Goal: Find specific page/section: Find specific page/section

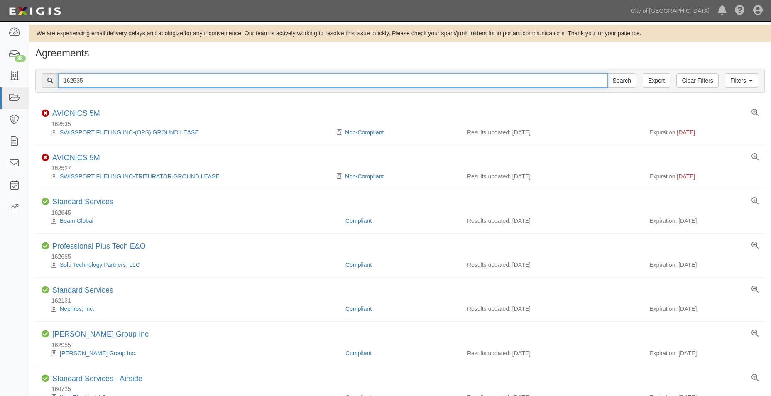
click at [90, 80] on input "162535" at bounding box center [332, 80] width 549 height 14
drag, startPoint x: 95, startPoint y: 80, endPoint x: 22, endPoint y: 72, distance: 73.0
click at [23, 81] on body "Toggle navigation Dashboard 88 Inbox Parties Agreements Coverages Documents Mes…" at bounding box center [385, 245] width 771 height 491
paste input "52567"
type input "152567"
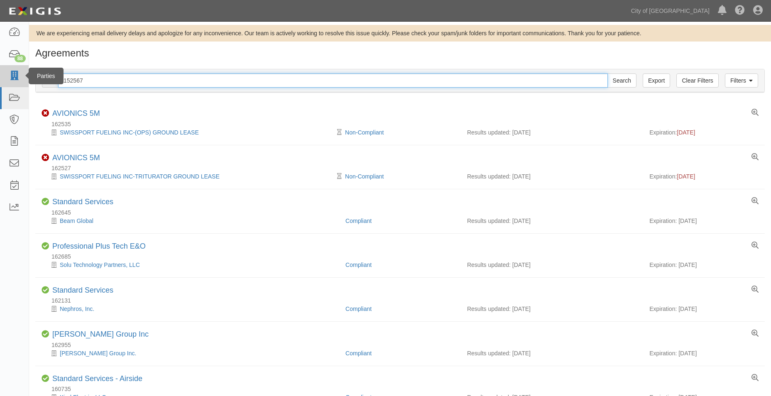
click at [607, 73] on input "Search" at bounding box center [621, 80] width 29 height 14
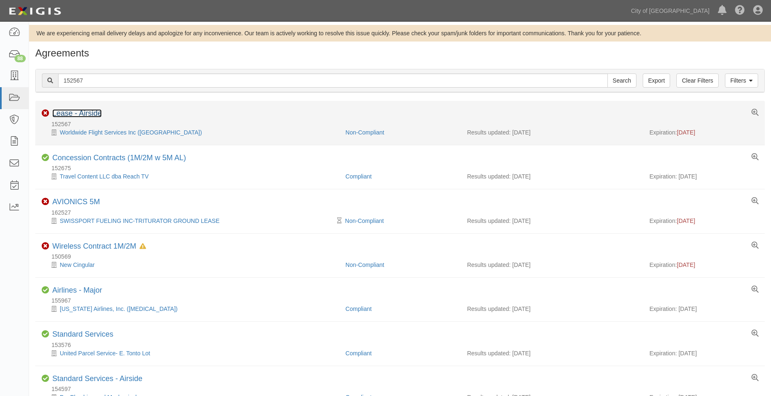
click at [92, 115] on link "Lease - Airside" at bounding box center [76, 113] width 49 height 8
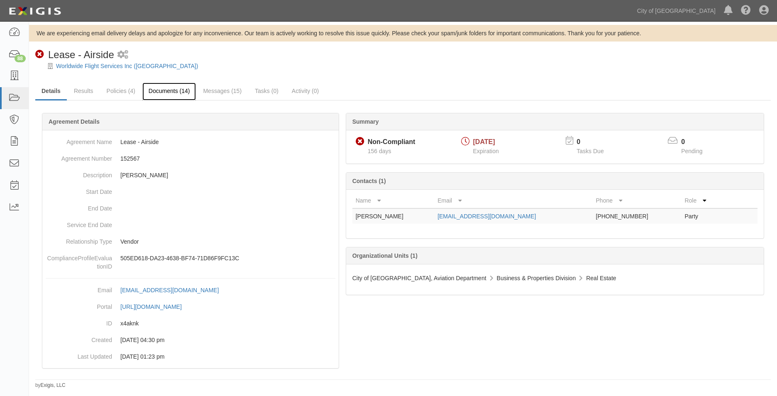
click at [191, 90] on link "Documents (14)" at bounding box center [169, 92] width 54 height 18
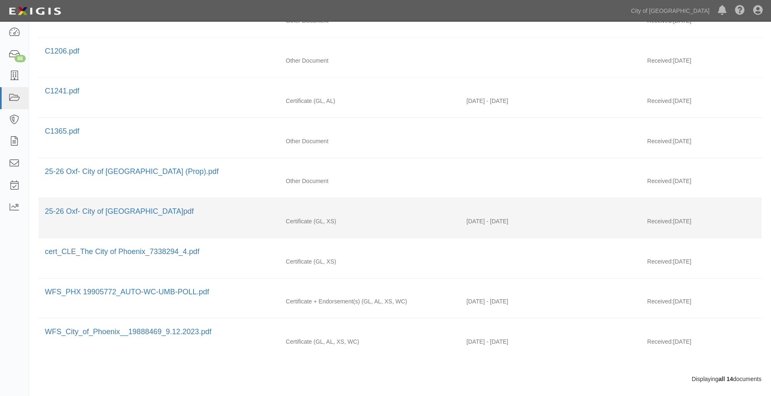
scroll to position [366, 0]
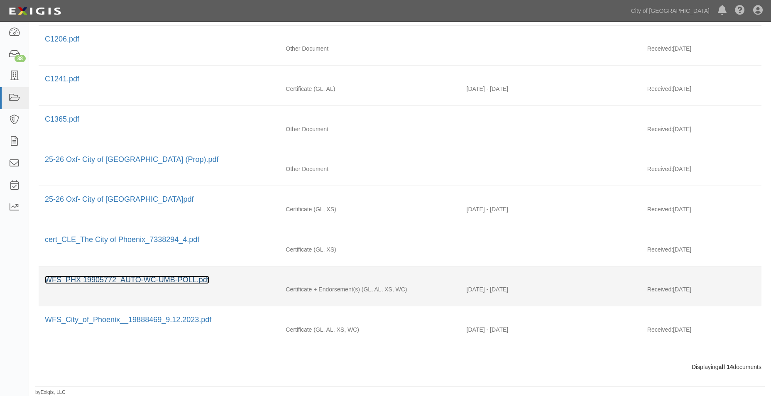
click at [167, 280] on link "WFS_PHX 19905772_AUTO-WC-UMB-POLL.pdf" at bounding box center [127, 280] width 164 height 8
click at [137, 279] on link "WFS_PHX 19905772_AUTO-WC-UMB-POLL.pdf" at bounding box center [127, 280] width 164 height 8
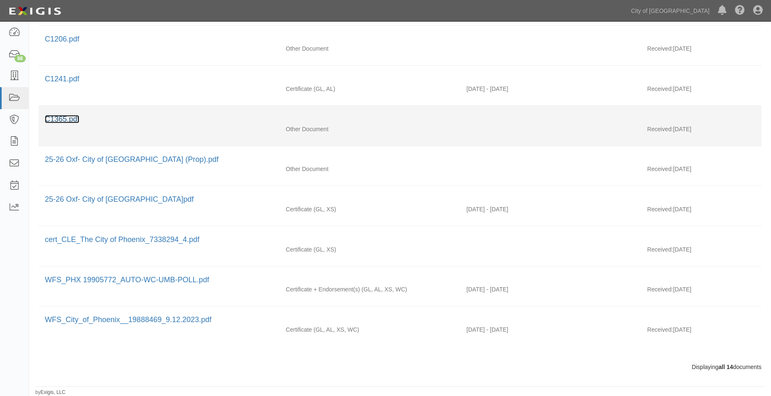
click at [68, 122] on link "C1365.pdf" at bounding box center [62, 119] width 34 height 8
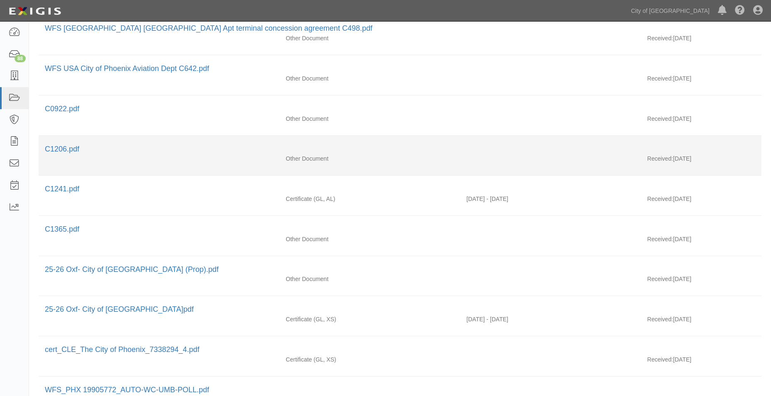
scroll to position [242, 0]
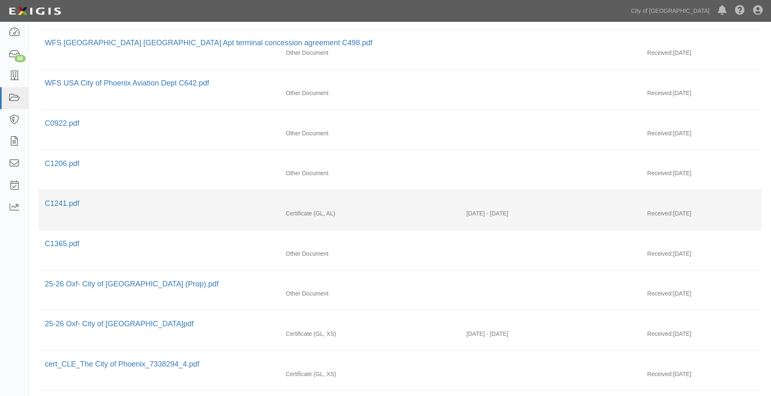
click at [62, 198] on li "C1241.pdf Certificate (GL, AL) 11/01/2024 - 10/31/2025 Received: 08/12/2025" at bounding box center [400, 210] width 722 height 40
click at [60, 202] on link "C1241.pdf" at bounding box center [62, 203] width 34 height 8
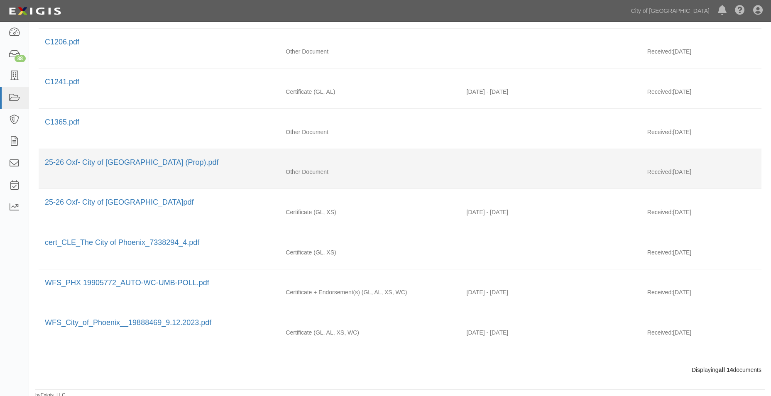
scroll to position [366, 0]
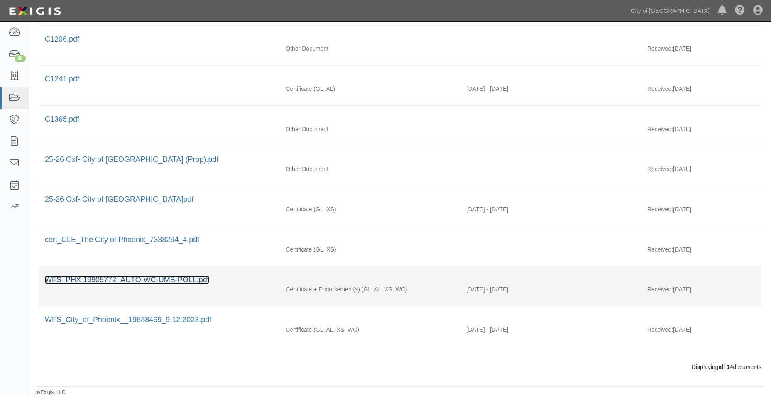
click at [145, 277] on link "WFS_PHX 19905772_AUTO-WC-UMB-POLL.pdf" at bounding box center [127, 280] width 164 height 8
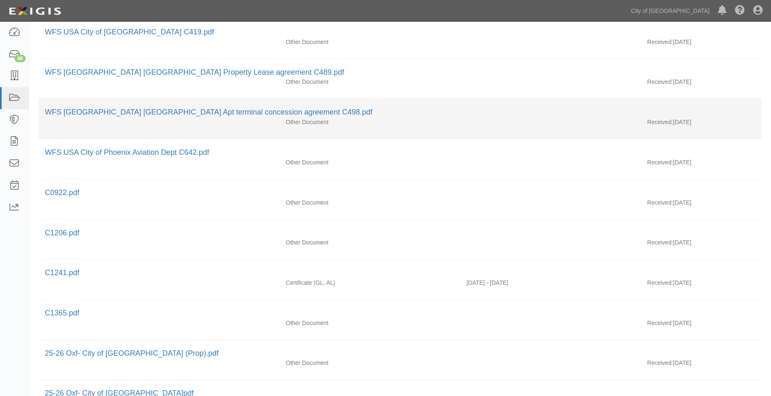
scroll to position [159, 0]
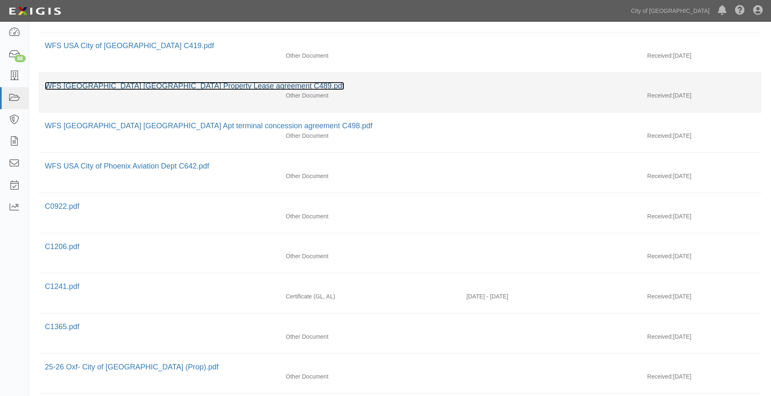
click at [164, 88] on link "WFS USA Phoenix Mesa Gateway Property Lease agreement C489.pdf" at bounding box center [194, 86] width 299 height 8
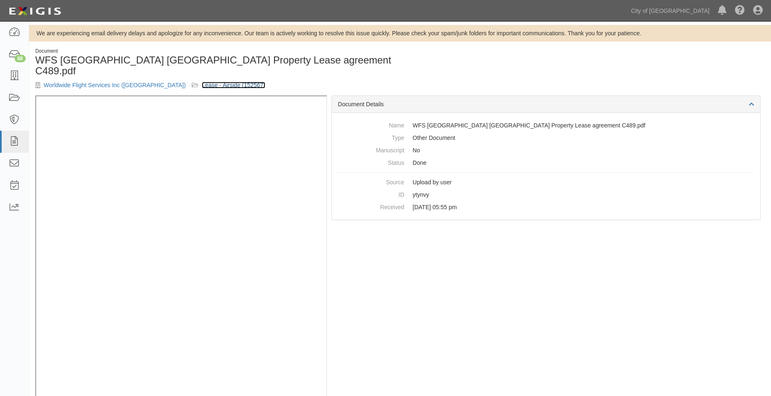
click at [203, 82] on link "Lease - Airside (152567)" at bounding box center [233, 85] width 63 height 7
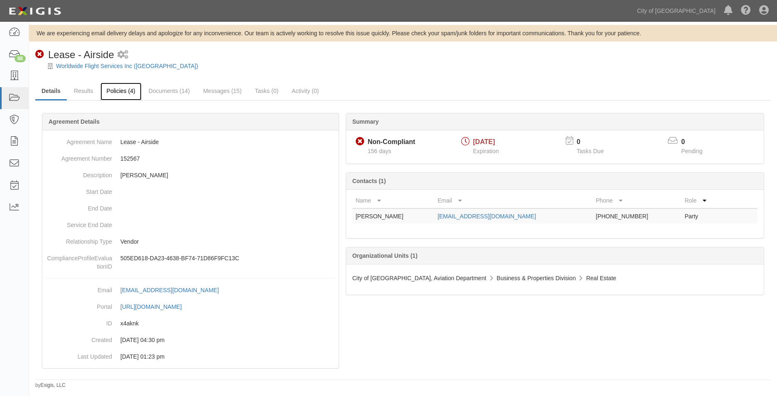
click at [114, 92] on link "Policies (4)" at bounding box center [120, 92] width 41 height 18
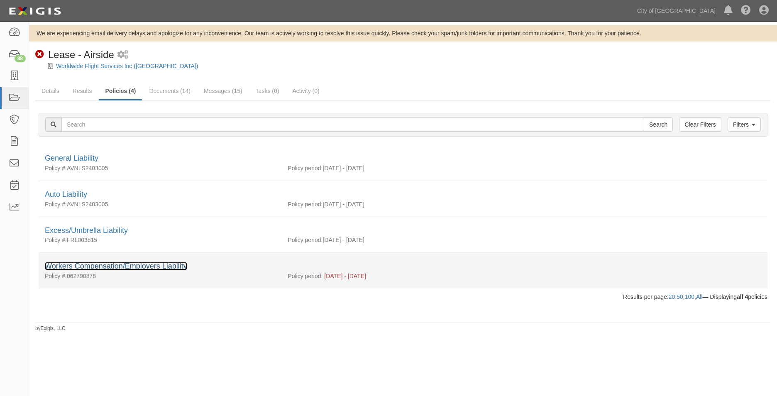
click at [97, 263] on link "Workers Compensation/Employers Liability" at bounding box center [116, 266] width 142 height 8
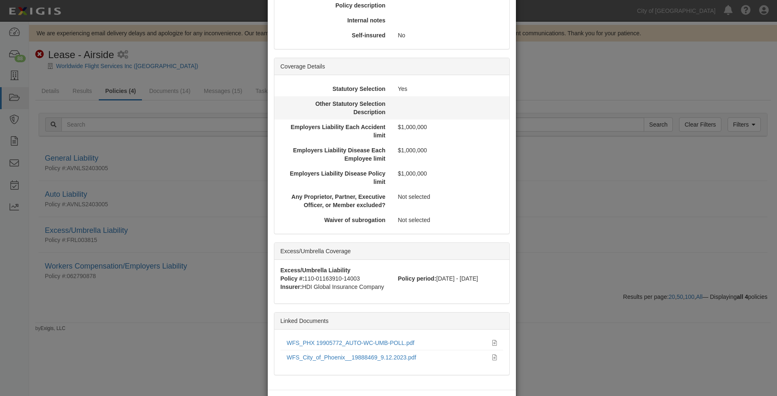
scroll to position [203, 0]
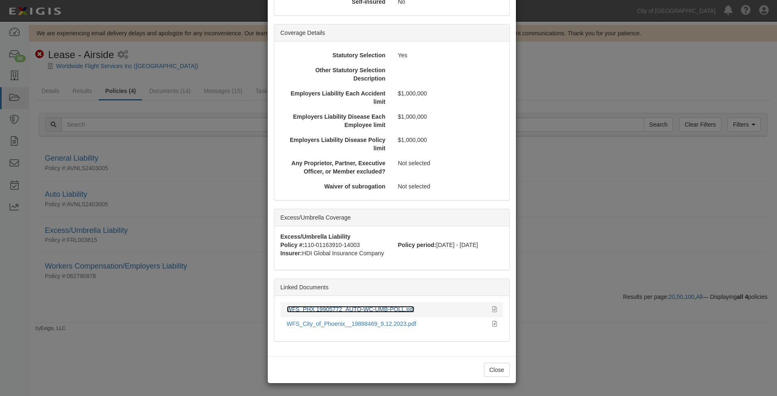
click at [356, 311] on link "WFS_PHX 19905772_AUTO-WC-UMB-POLL.pdf" at bounding box center [351, 309] width 128 height 7
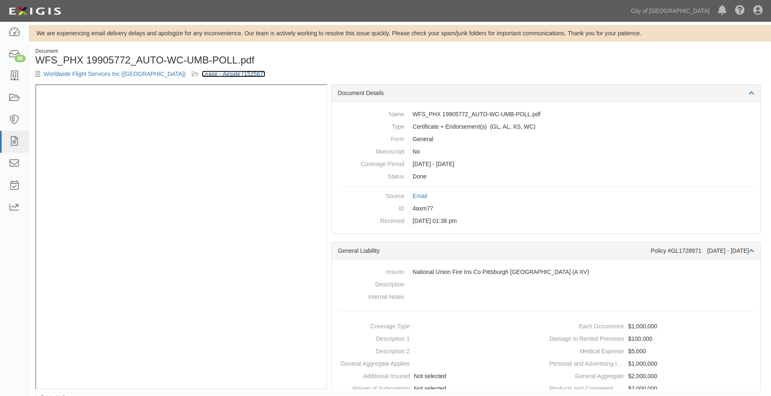
click at [202, 73] on link "Lease - Airside (152567)" at bounding box center [233, 74] width 63 height 7
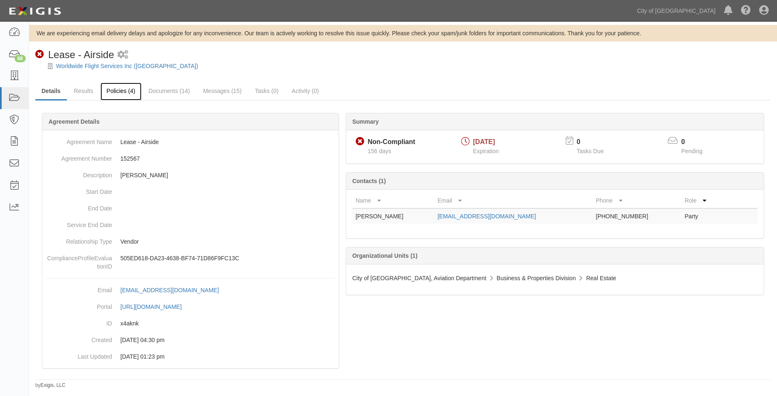
click at [112, 90] on link "Policies (4)" at bounding box center [120, 92] width 41 height 18
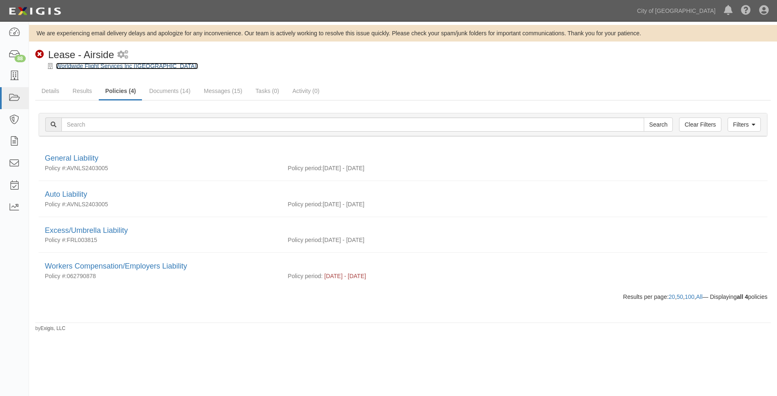
click at [82, 66] on link "Worldwide Flight Services Inc (WAC)" at bounding box center [127, 66] width 142 height 7
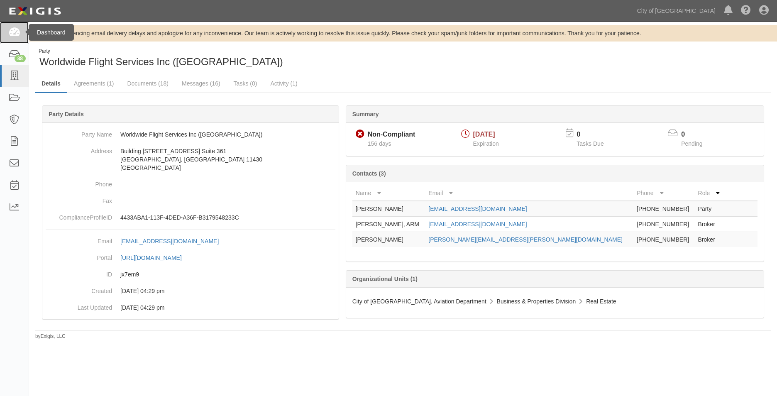
click at [10, 34] on icon at bounding box center [14, 33] width 12 height 10
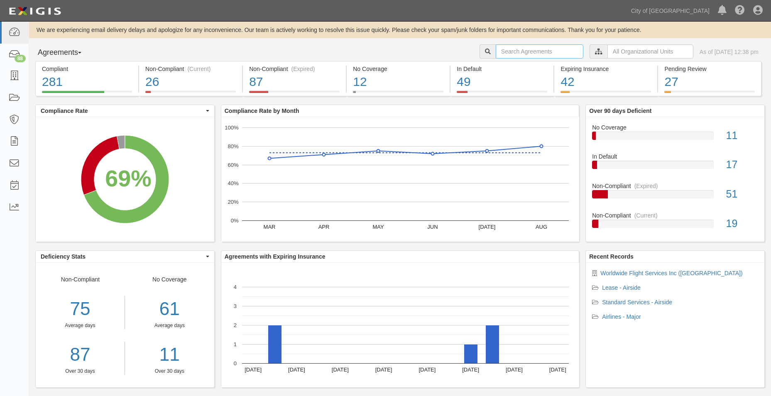
click at [506, 50] on input "text" at bounding box center [539, 51] width 88 height 14
paste input "135958"
type input "135958"
click at [503, 52] on input "text" at bounding box center [539, 51] width 88 height 14
paste input "135958"
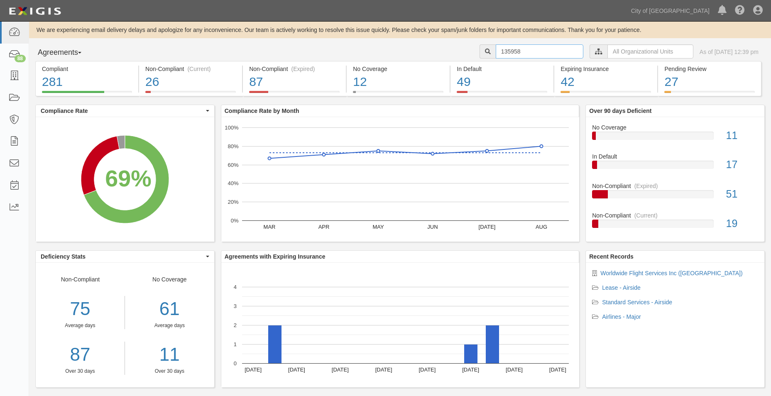
type input "135958"
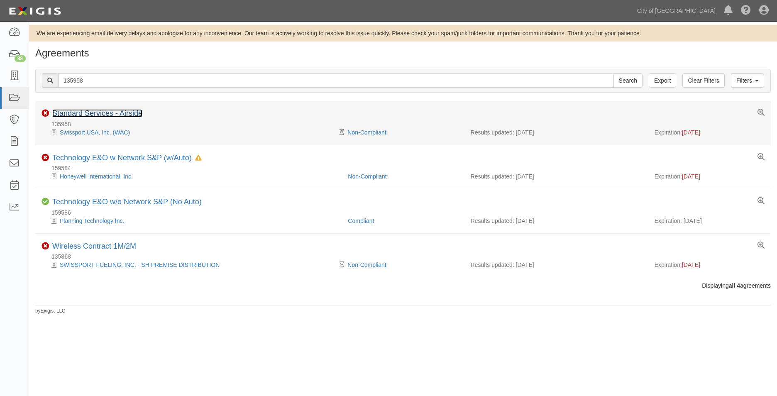
click at [112, 115] on link "Standard Services - Airside" at bounding box center [97, 113] width 90 height 8
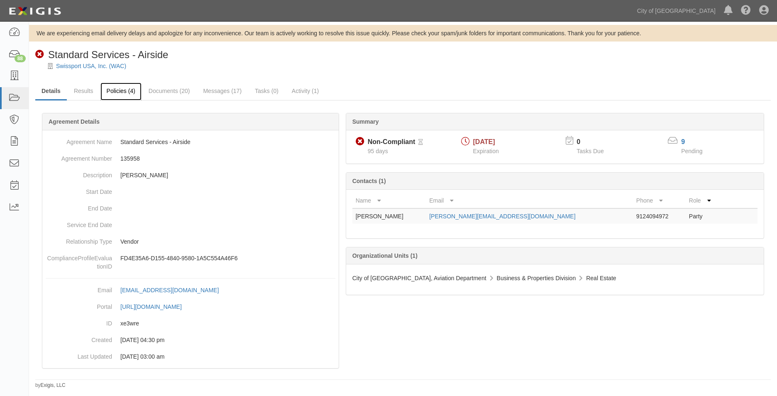
click at [113, 92] on link "Policies (4)" at bounding box center [120, 92] width 41 height 18
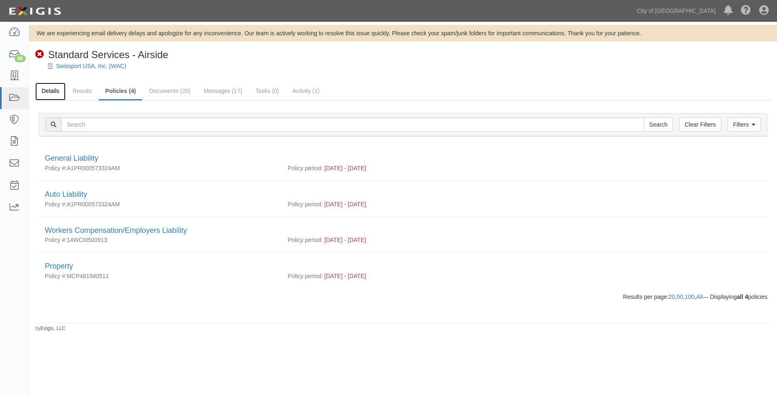
click at [47, 91] on link "Details" at bounding box center [50, 92] width 30 height 18
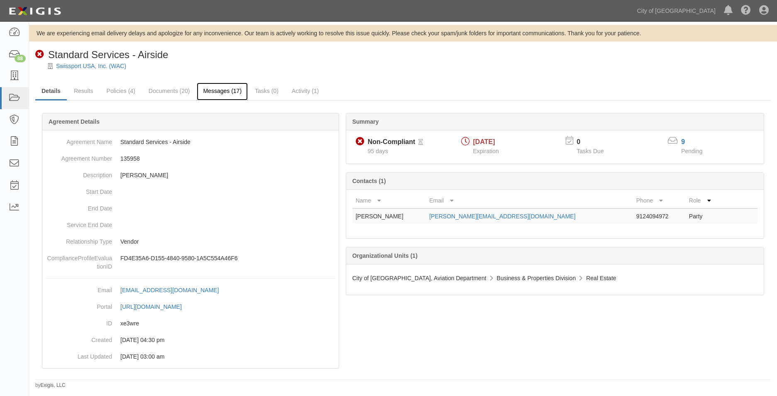
click at [213, 94] on link "Messages (17)" at bounding box center [222, 92] width 51 height 18
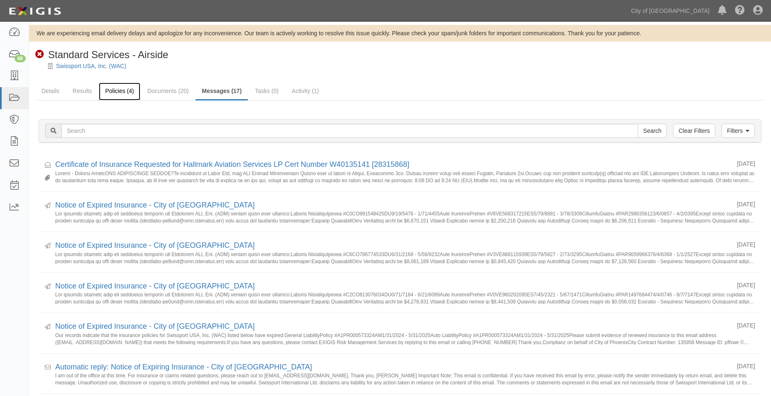
click at [119, 92] on link "Policies (4)" at bounding box center [119, 92] width 41 height 18
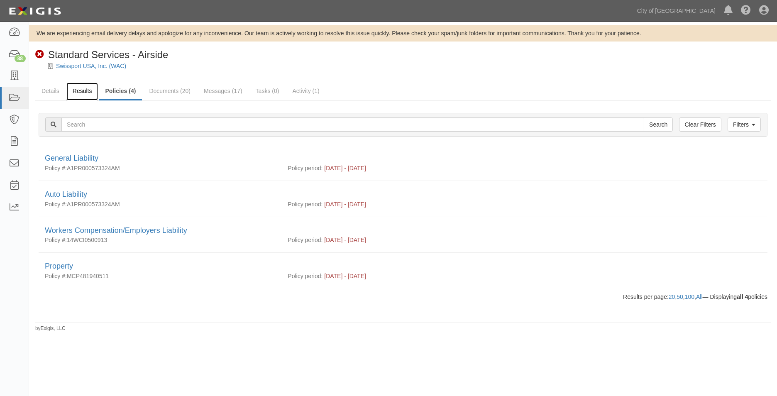
click at [83, 87] on link "Results" at bounding box center [82, 92] width 32 height 18
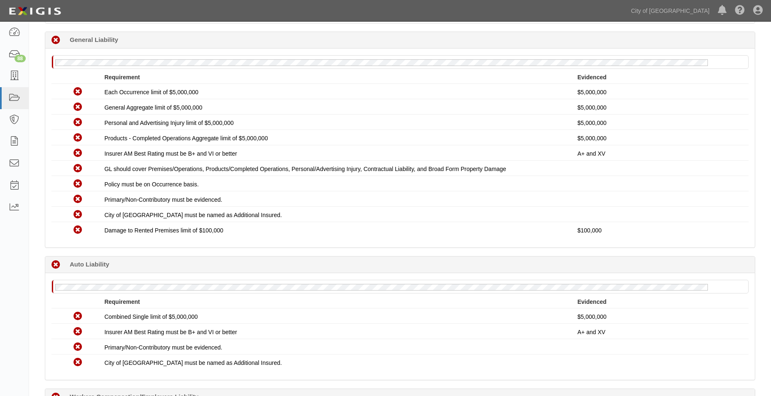
scroll to position [166, 0]
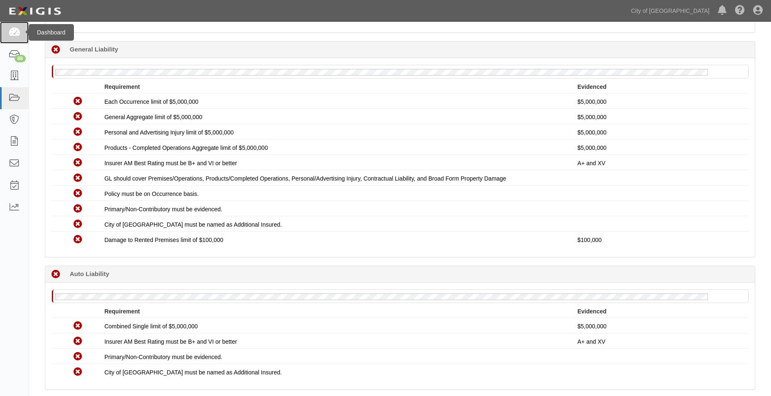
drag, startPoint x: 13, startPoint y: 30, endPoint x: 46, endPoint y: 39, distance: 34.1
click at [13, 30] on icon at bounding box center [14, 33] width 12 height 10
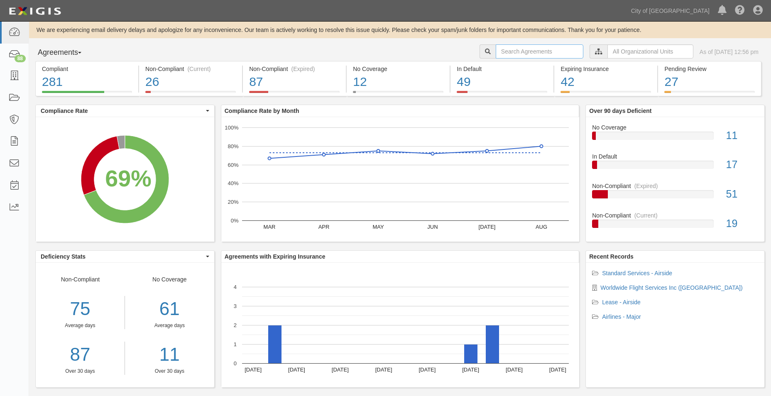
click at [505, 52] on input "text" at bounding box center [539, 51] width 88 height 14
paste input "146613"
type input "146613"
